Goal: Information Seeking & Learning: Find specific page/section

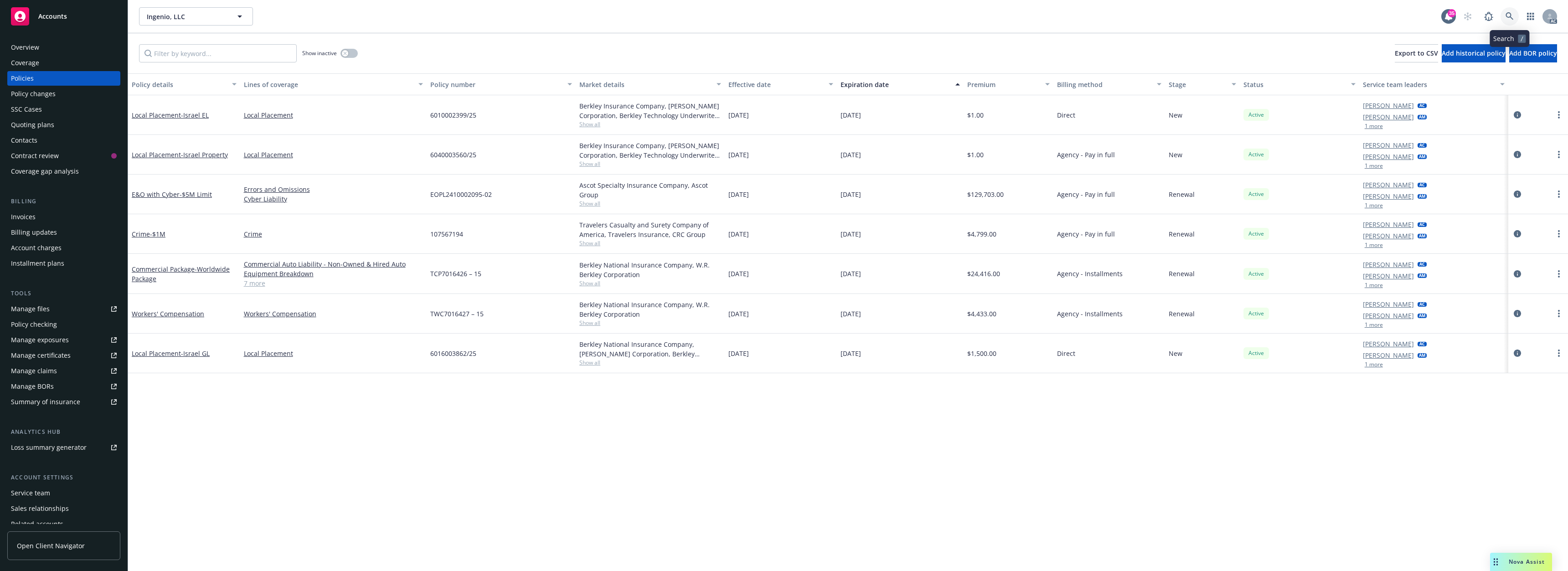
click at [1513, 17] on icon at bounding box center [1509, 16] width 8 height 8
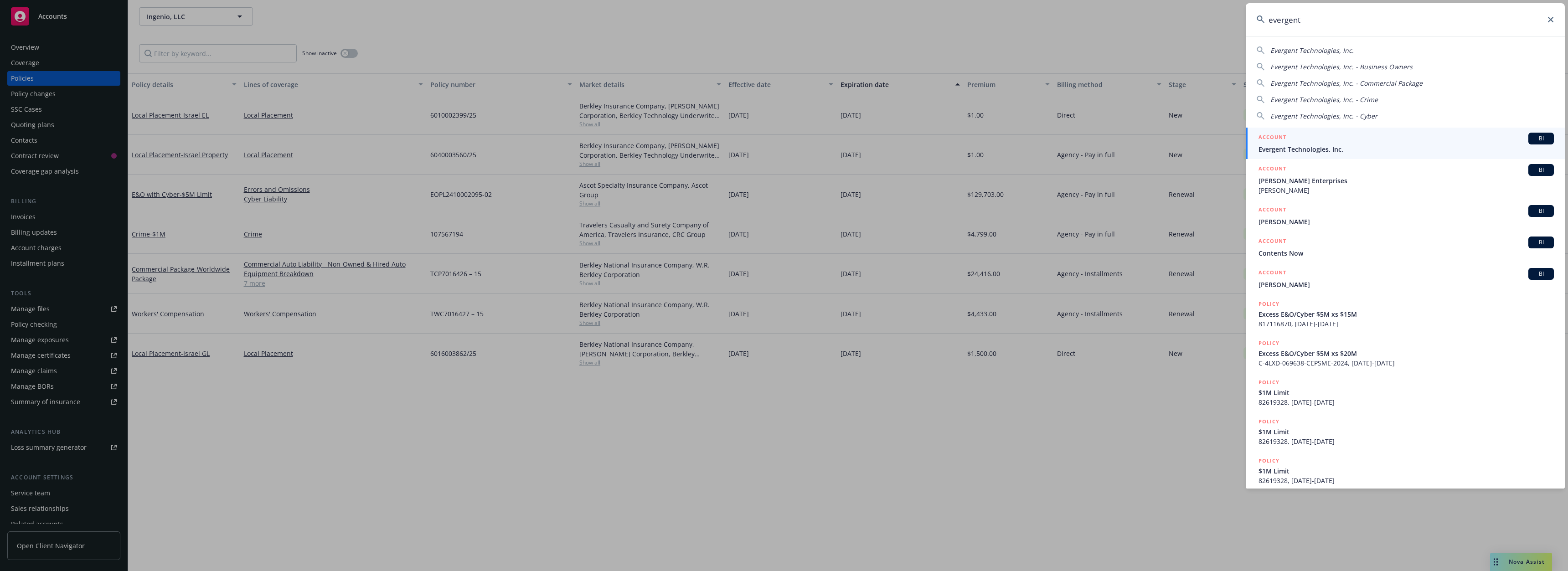
type input "evergent"
click at [1300, 148] on span "Evergent Technologies, Inc." at bounding box center [1406, 149] width 295 height 10
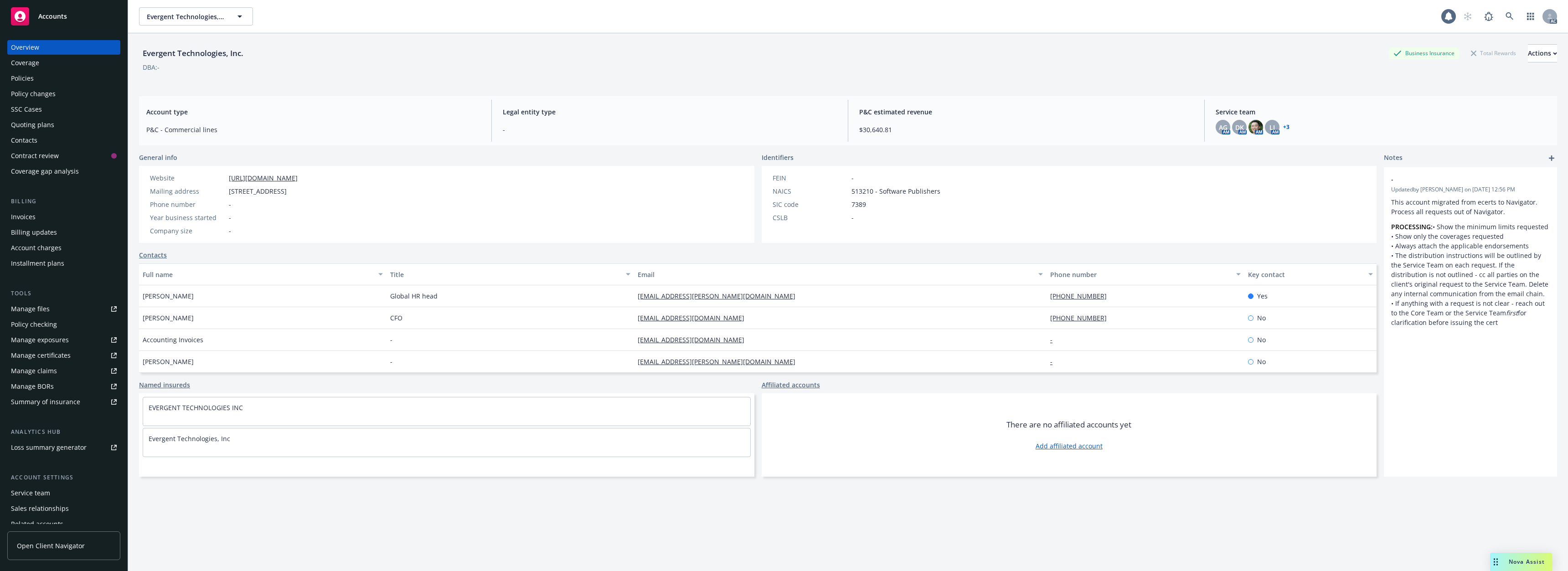
click at [50, 84] on div "Policies" at bounding box center [64, 79] width 106 height 15
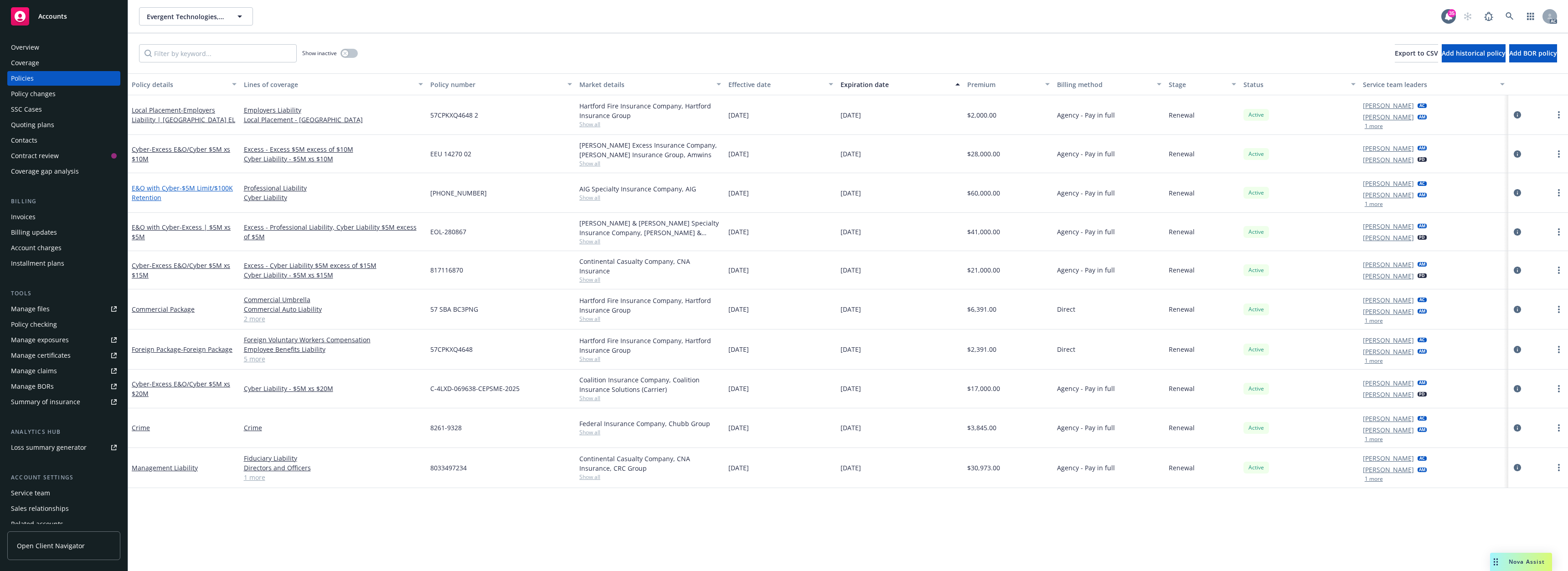
click at [187, 186] on span "- $5M Limit/$100K Retention" at bounding box center [182, 193] width 101 height 18
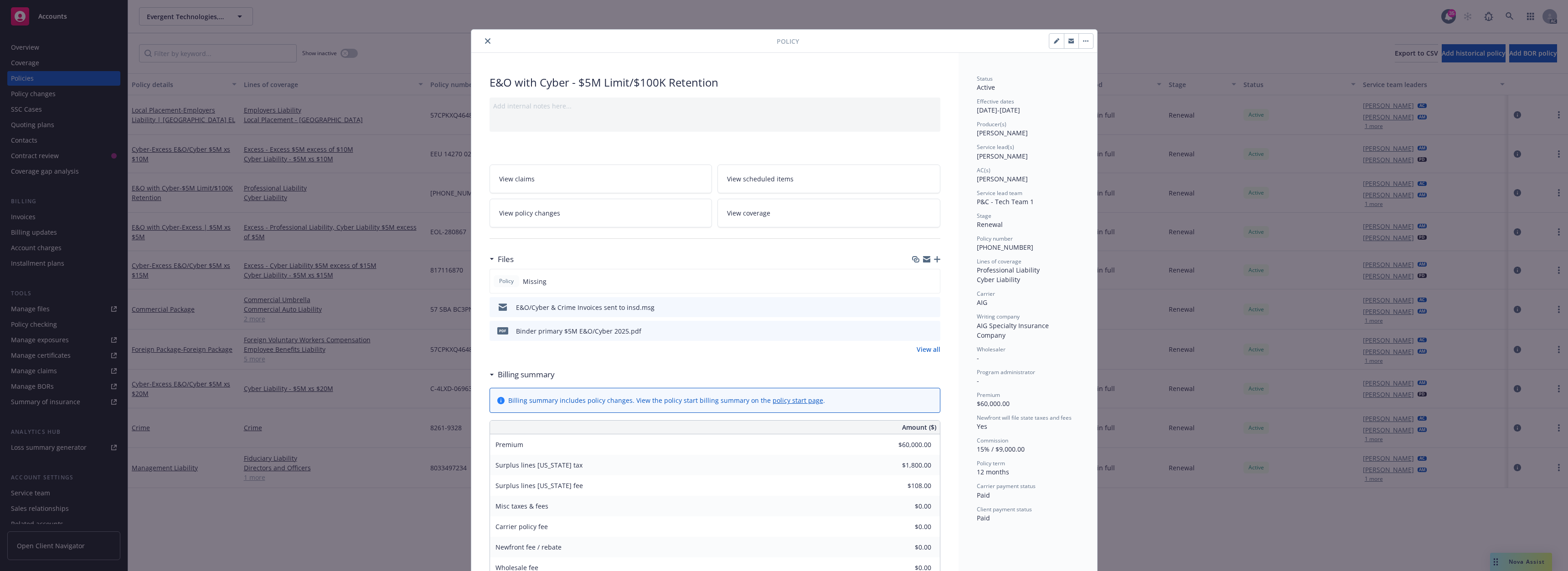
click at [485, 41] on icon "close" at bounding box center [488, 41] width 5 height 5
